Goal: Navigation & Orientation: Find specific page/section

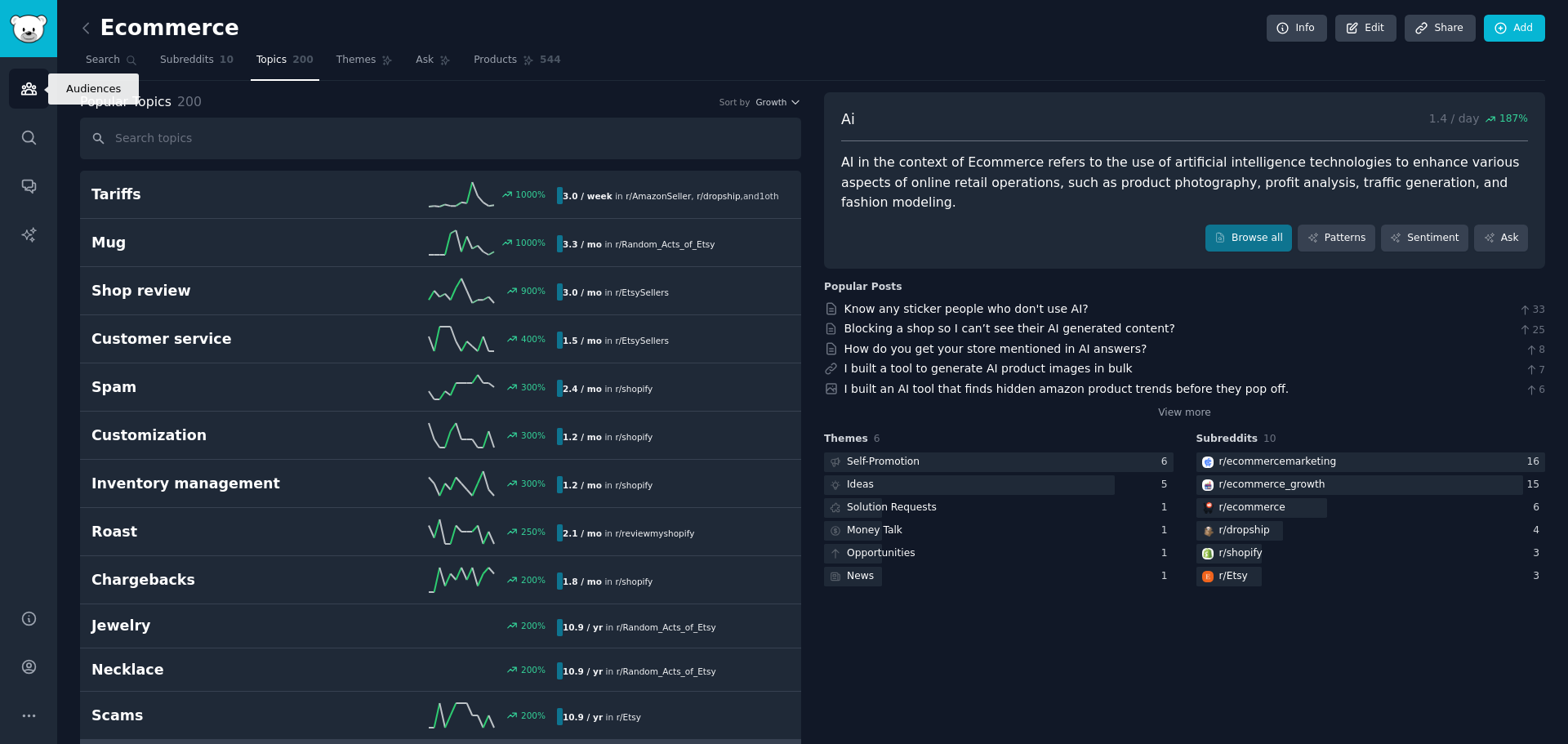
click at [30, 86] on icon "Sidebar" at bounding box center [29, 88] width 14 height 12
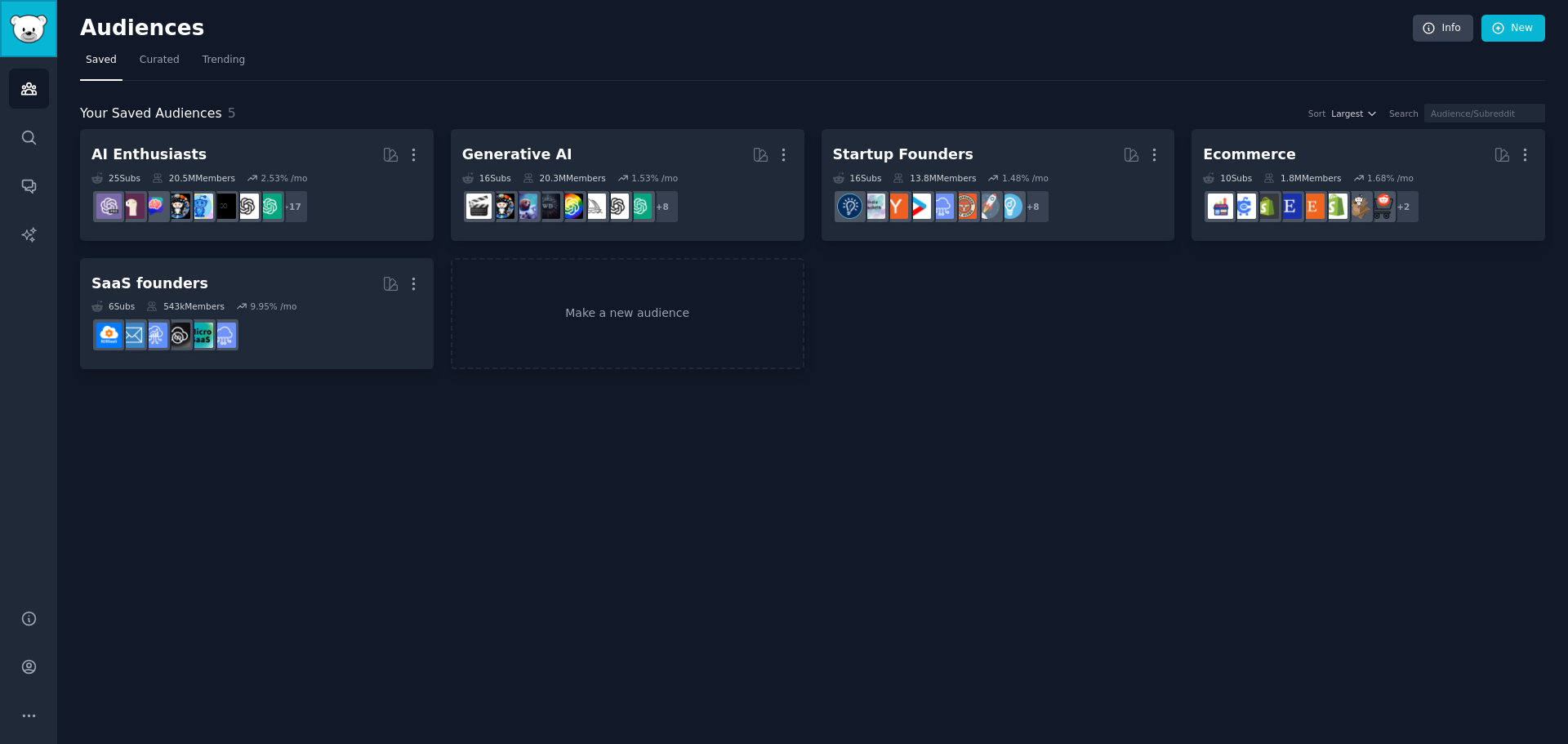
click at [34, 29] on img "Sidebar" at bounding box center [29, 29] width 37 height 29
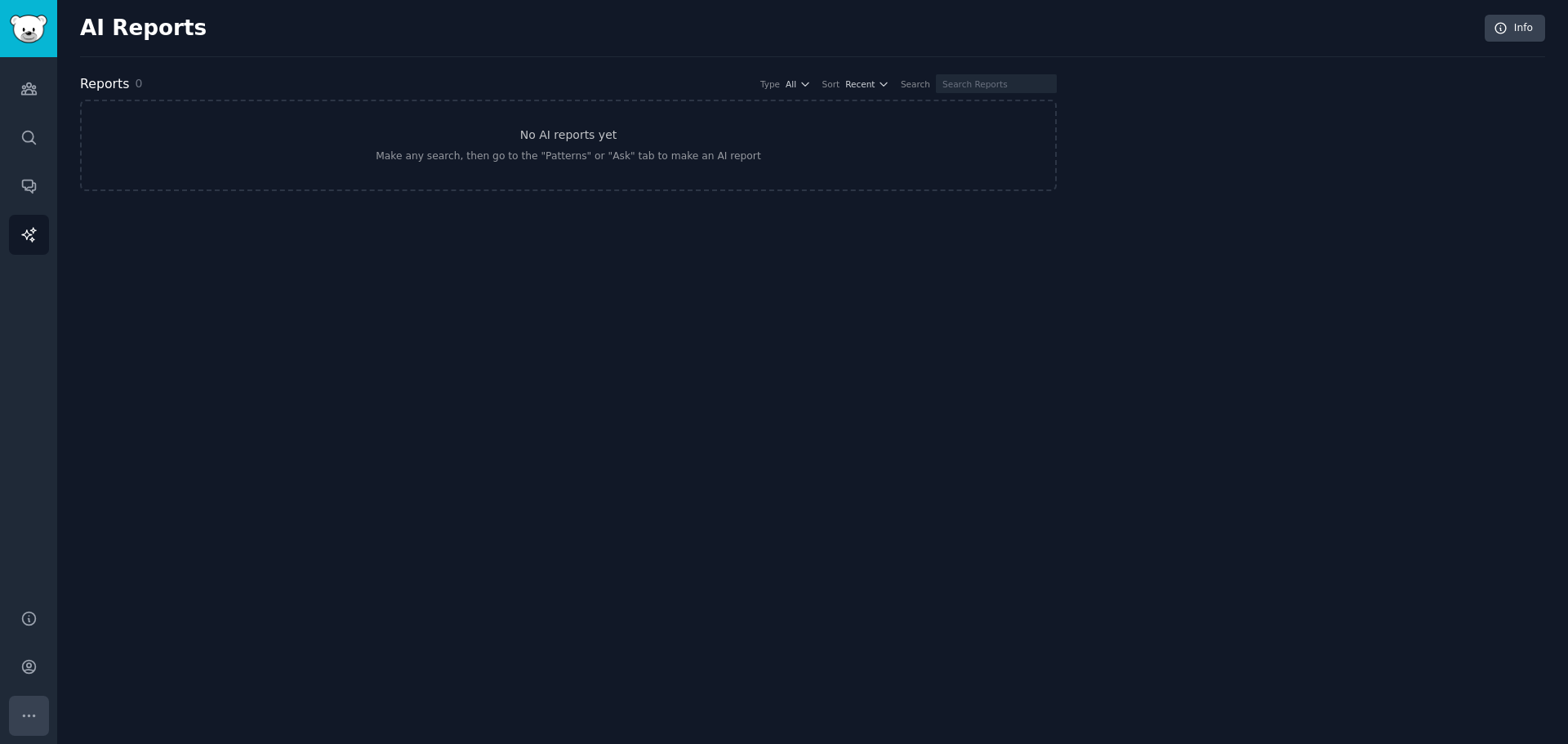
click at [26, 720] on icon "Sidebar" at bounding box center [29, 715] width 17 height 17
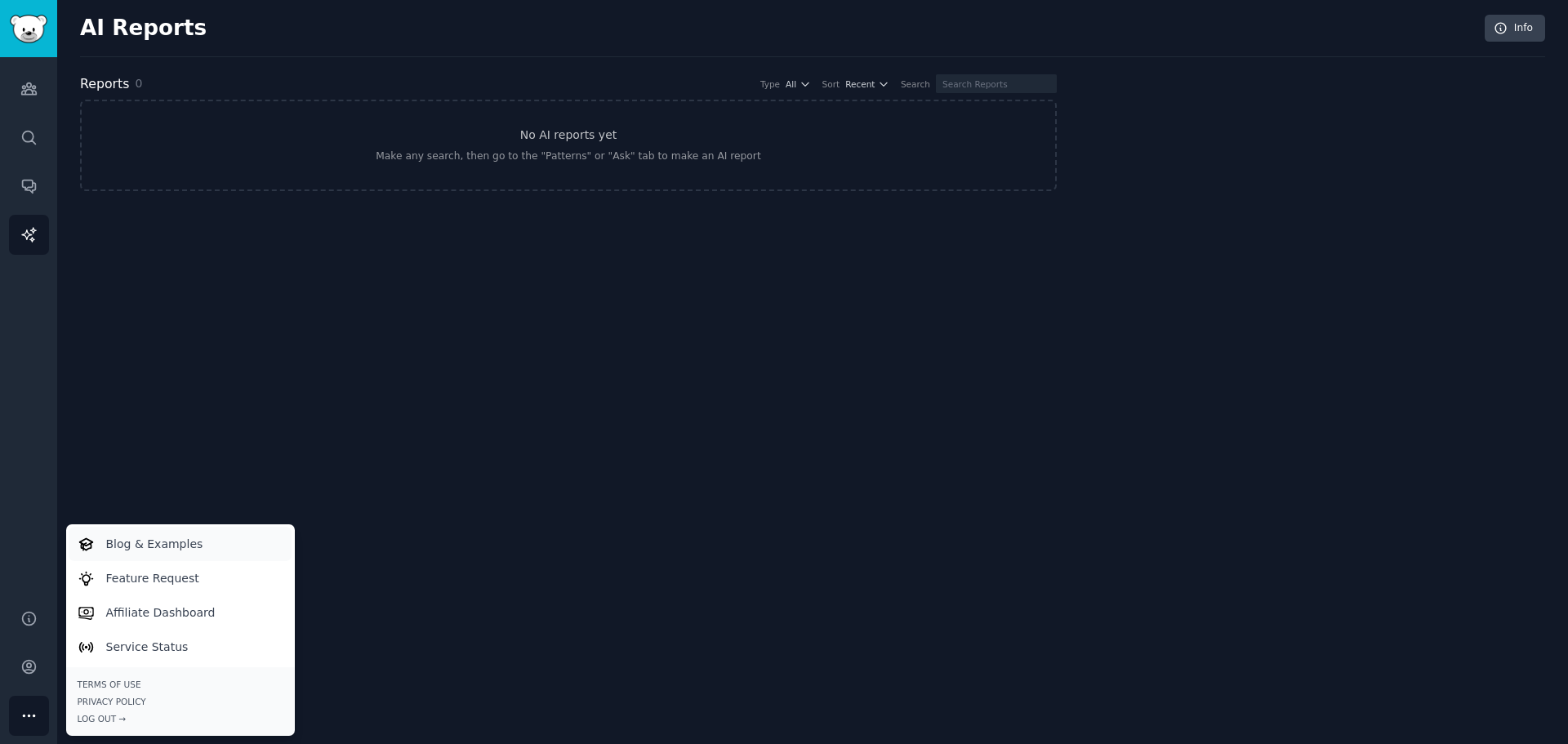
click at [158, 541] on p "Blog & Examples" at bounding box center [154, 544] width 97 height 17
click at [36, 714] on icon "Sidebar" at bounding box center [29, 715] width 17 height 17
